Goal: Information Seeking & Learning: Learn about a topic

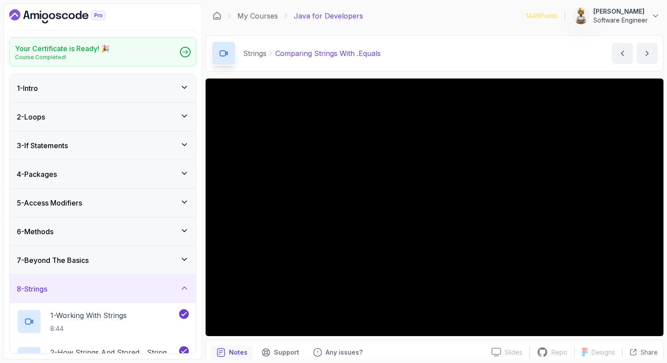
scroll to position [188, 0]
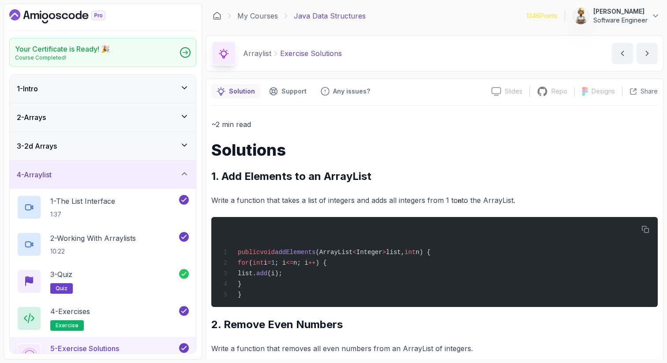
scroll to position [503, 0]
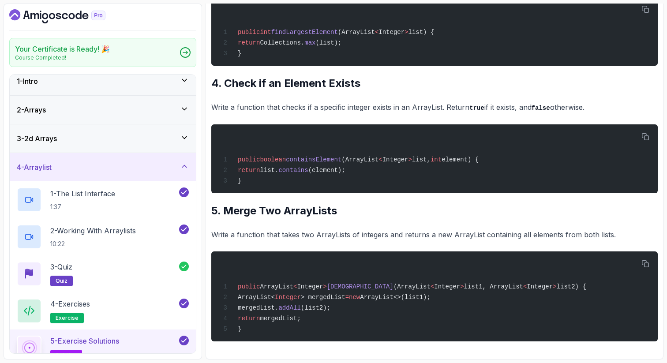
click at [185, 164] on icon at bounding box center [184, 166] width 9 height 9
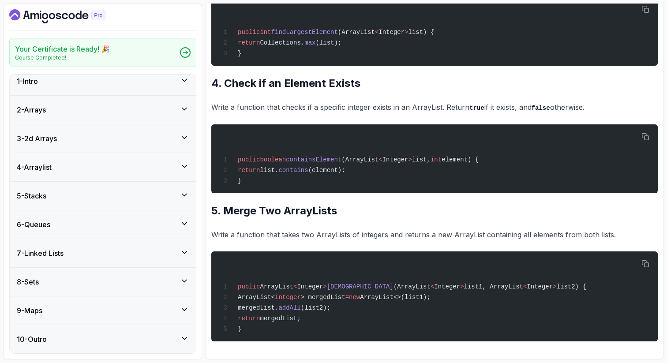
click at [187, 193] on icon at bounding box center [184, 194] width 9 height 9
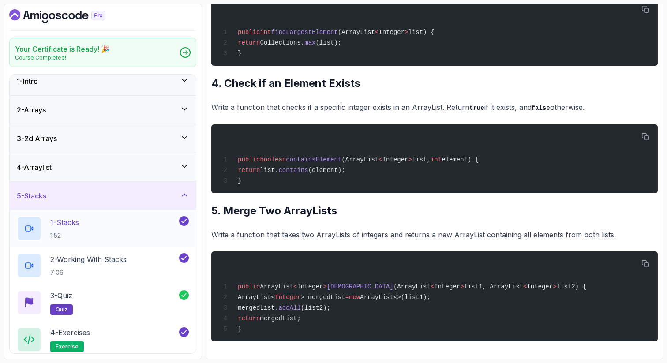
click at [129, 228] on div "1 - Stacks 1:52" at bounding box center [97, 228] width 161 height 25
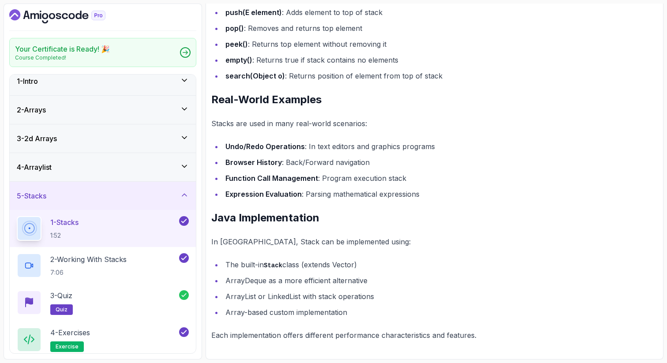
scroll to position [567, 0]
click at [577, 104] on h2 "Real-World Examples" at bounding box center [434, 100] width 446 height 14
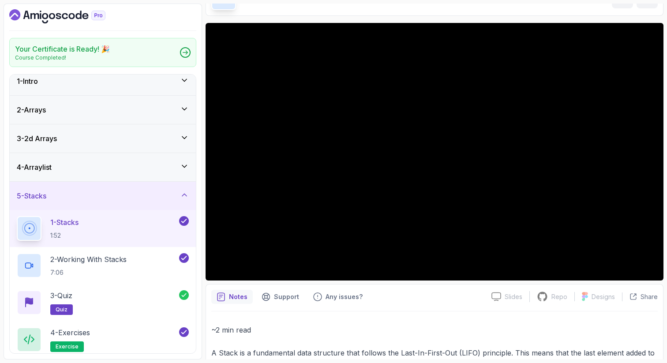
scroll to position [38, 0]
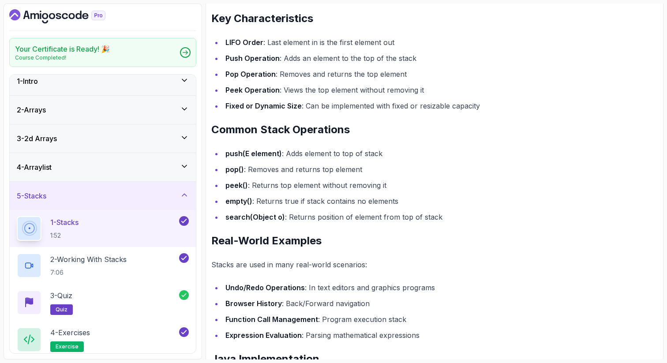
scroll to position [444, 0]
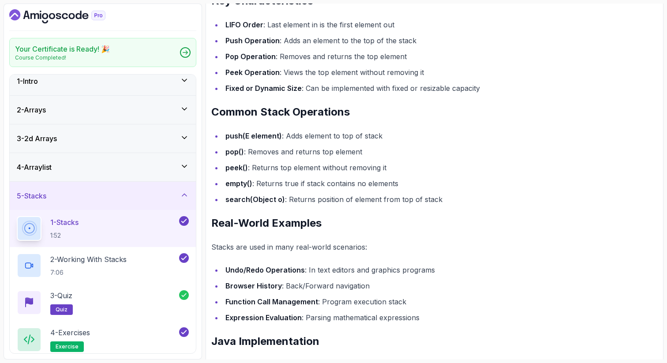
click at [186, 79] on icon at bounding box center [184, 80] width 4 height 2
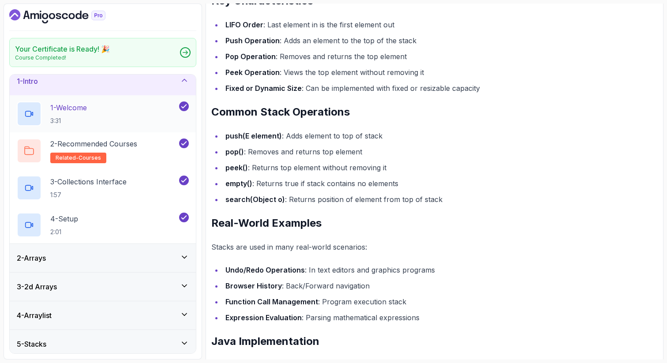
click at [142, 111] on div "1 - Welcome 3:31" at bounding box center [97, 113] width 161 height 25
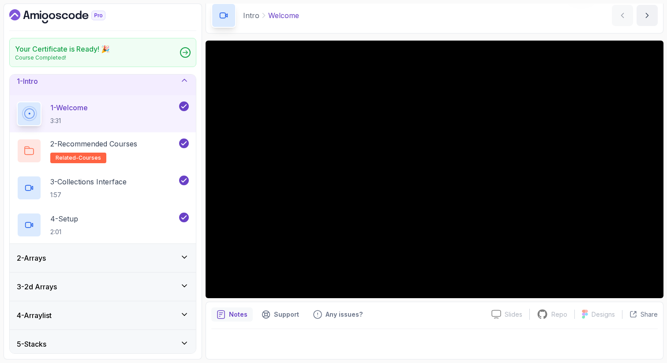
scroll to position [38, 0]
click at [105, 188] on h2 "3 - Collections Interface 1:57" at bounding box center [88, 187] width 76 height 23
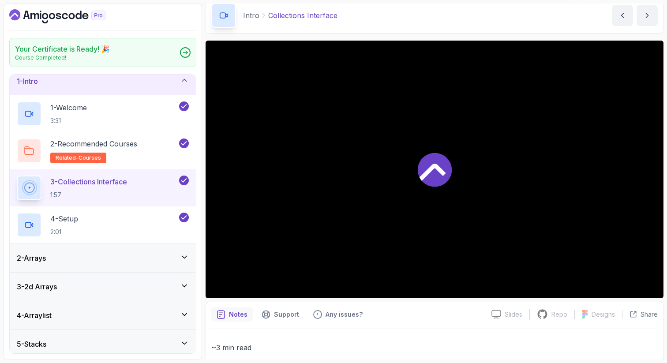
scroll to position [444, 0]
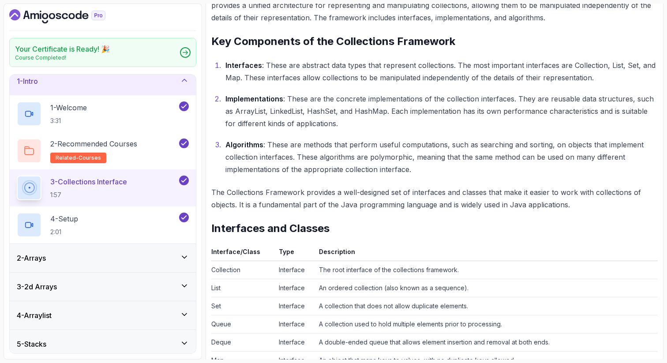
click at [451, 239] on div "~3 min read Collections Framework The Java Collections Framework is a set of cl…" at bounding box center [434, 288] width 446 height 705
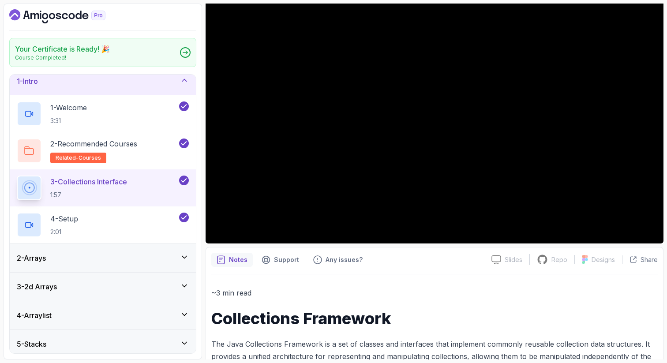
scroll to position [90, 0]
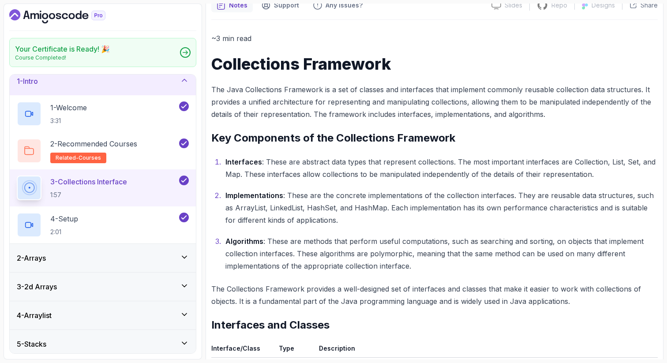
scroll to position [355, 0]
